Goal: Find specific page/section: Find specific page/section

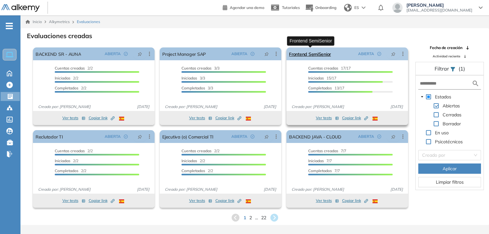
click at [324, 53] on link "Frontend SemiSenior" at bounding box center [310, 53] width 42 height 13
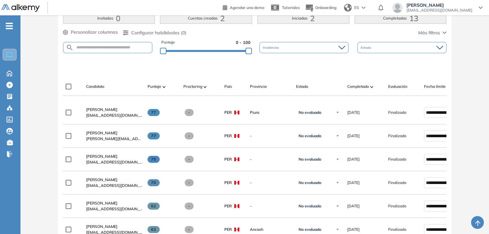
scroll to position [133, 0]
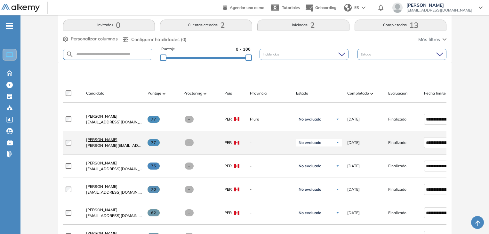
click at [105, 141] on span "[PERSON_NAME]" at bounding box center [101, 139] width 31 height 5
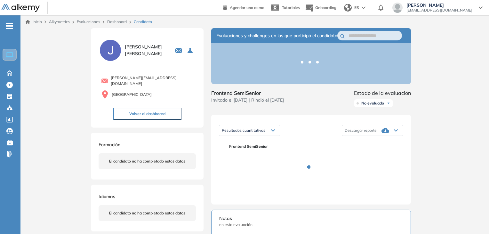
scroll to position [1, 0]
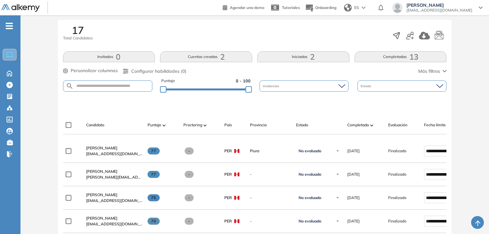
scroll to position [100, 0]
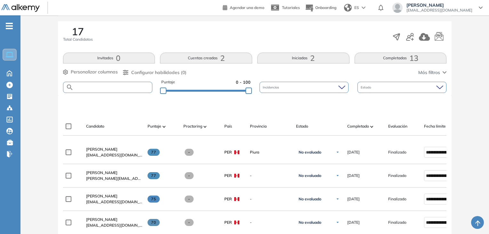
click at [133, 86] on input "text" at bounding box center [113, 87] width 79 height 5
type input "******"
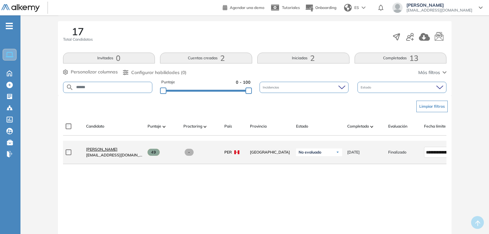
click at [109, 148] on span "[PERSON_NAME]" at bounding box center [101, 149] width 31 height 5
